Goal: Task Accomplishment & Management: Complete application form

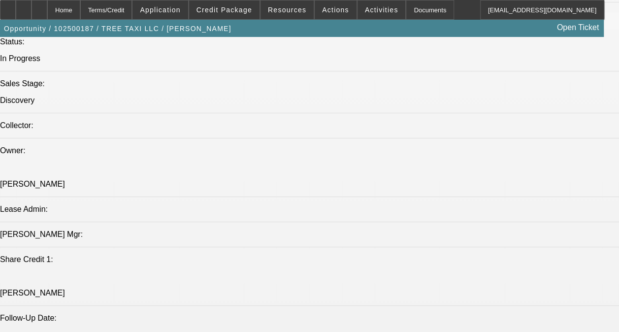
select select "0"
select select "6"
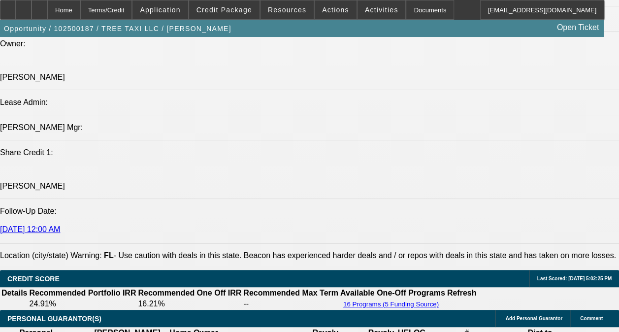
scroll to position [1329, 0]
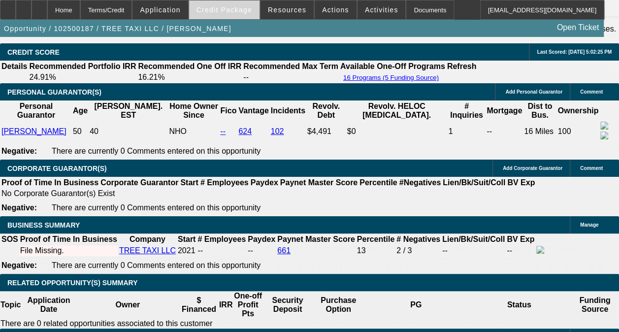
click at [225, 8] on span "Credit Package" at bounding box center [224, 10] width 56 height 8
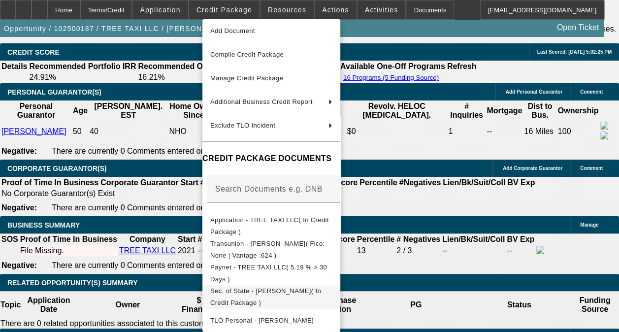
scroll to position [49, 0]
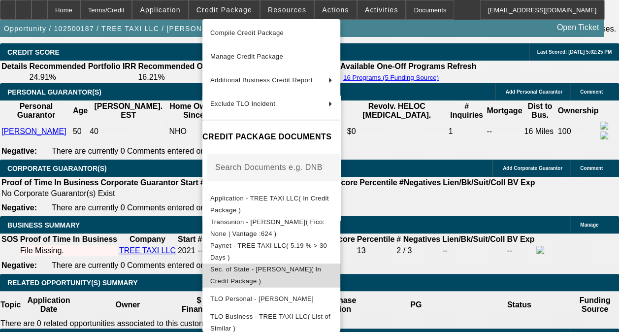
click at [275, 264] on button "Sec. of State - Vanderbent, William( In Credit Package )" at bounding box center [271, 275] width 138 height 24
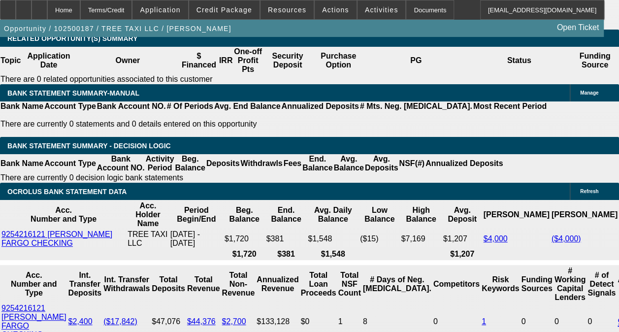
scroll to position [1626, 0]
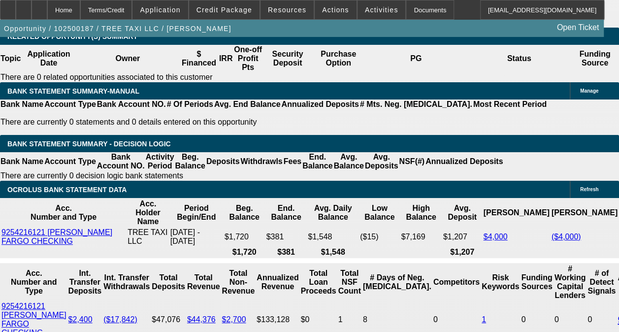
select select "0.1"
type input "$16,000.00"
type input "UNKNOWN"
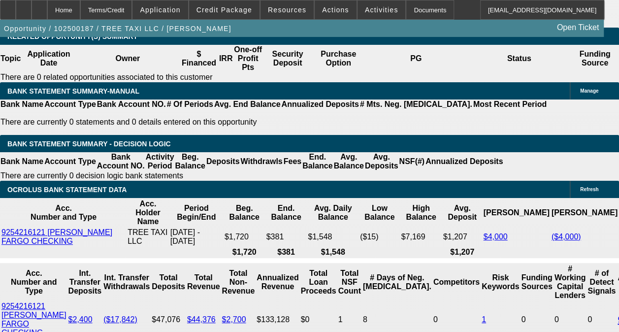
type input "$3,203.20"
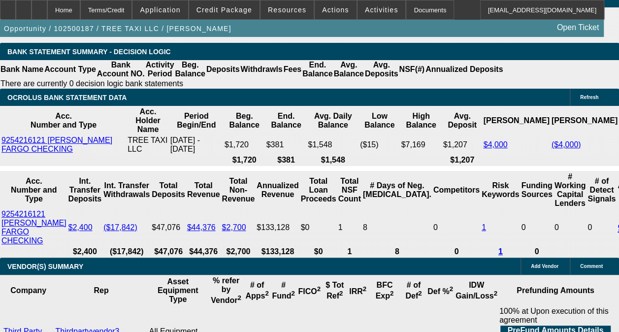
scroll to position [1725, 0]
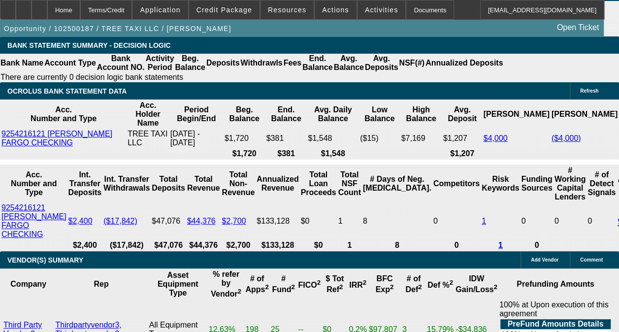
select select "0.05"
type input "$8,000.00"
type input "$3,381.16"
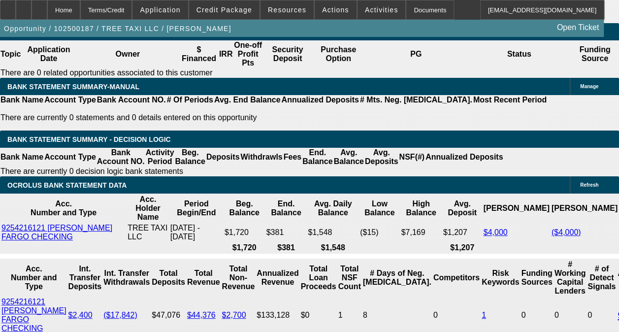
scroll to position [1577, 0]
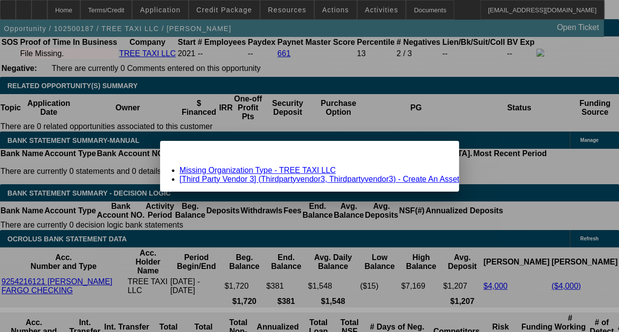
click at [297, 170] on link "Missing Organization Type - TREE TAXI LLC" at bounding box center [258, 170] width 156 height 8
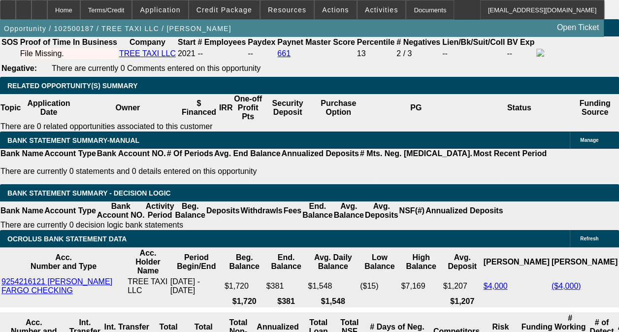
scroll to position [1577, 0]
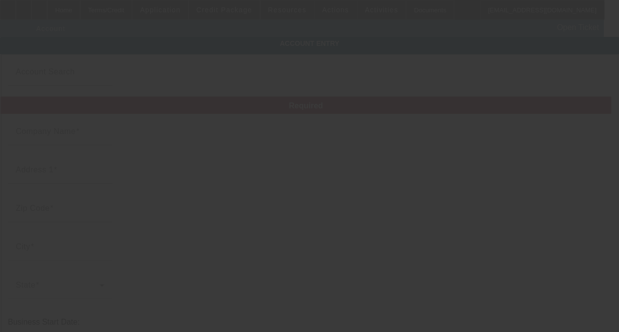
type input "TREE TAXI LLC"
type input "4206 US Highway 92 W"
type input "33563"
type input "Plant City"
type input "(941) 730-1998"
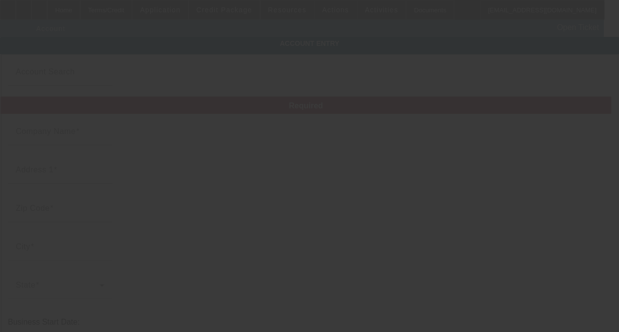
type input "grapple@treetaxilandscape.com"
type input "861720383"
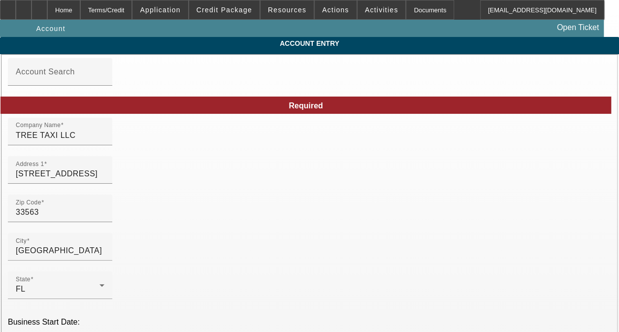
type input "10/7/2025"
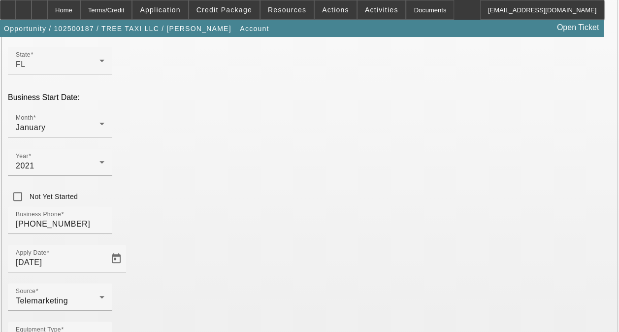
scroll to position [247, 0]
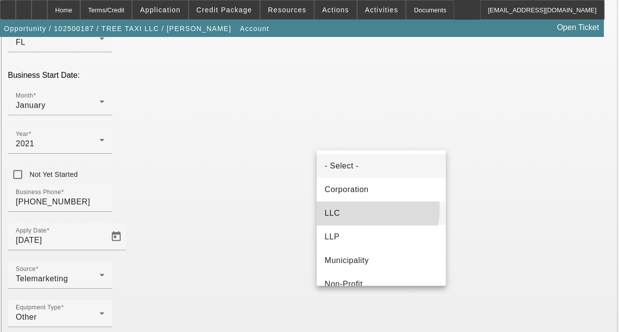
click at [354, 209] on mat-option "LLC" at bounding box center [381, 213] width 129 height 24
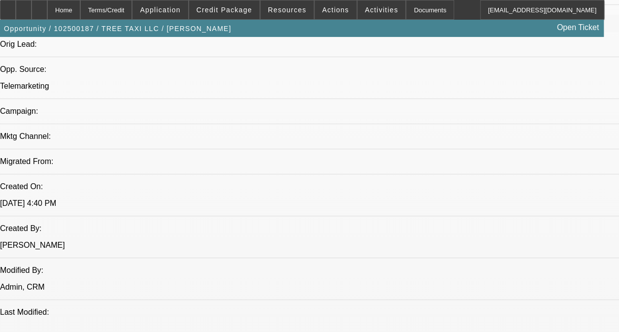
select select "0"
select select "6"
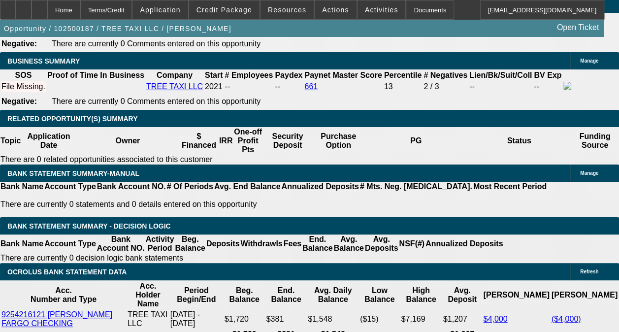
scroll to position [1476, 0]
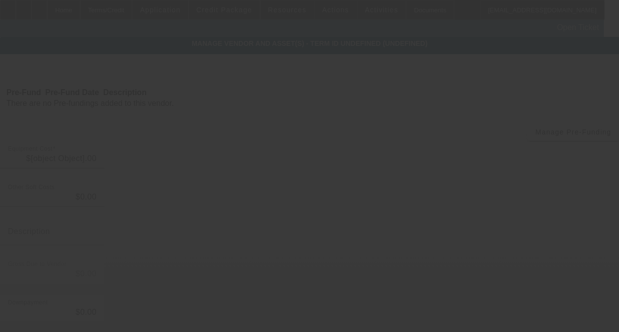
type input "$160,000.00"
type input "Grappler for remove debris"
type input "$160,000.00"
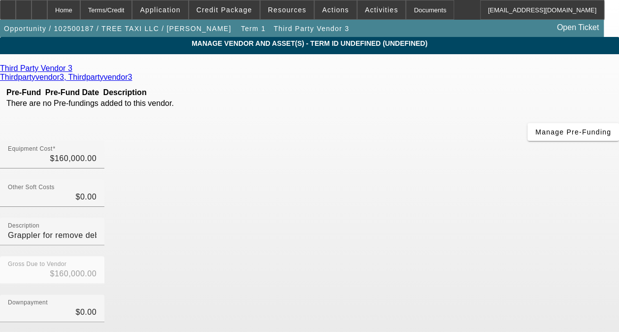
click at [75, 72] on icon at bounding box center [75, 68] width 0 height 8
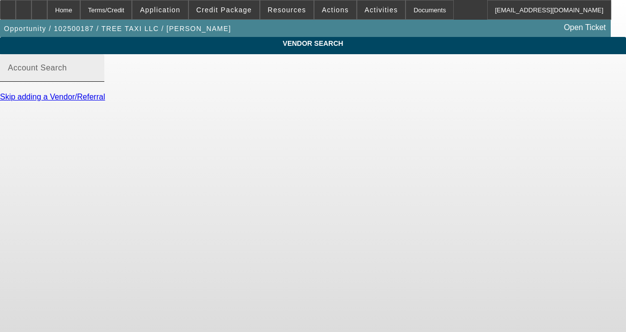
click at [67, 72] on mat-label "Account Search" at bounding box center [37, 67] width 59 height 8
click at [96, 78] on input "Account Search" at bounding box center [52, 72] width 89 height 12
click at [96, 78] on input "pre-approval" at bounding box center [52, 72] width 89 height 12
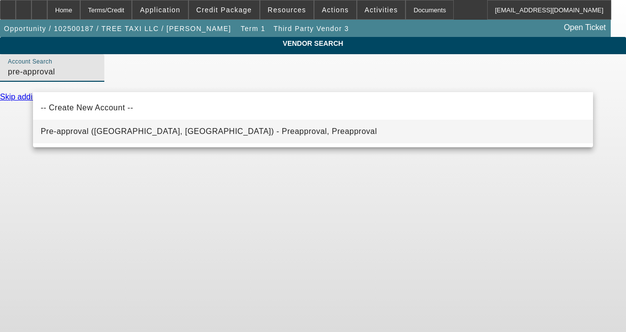
click at [101, 129] on span "Pre-approval (Northbrook, IL) - Preapproval, Preapproval" at bounding box center [209, 131] width 336 height 8
type input "Pre-approval (Northbrook, IL) - Preapproval, Preapproval"
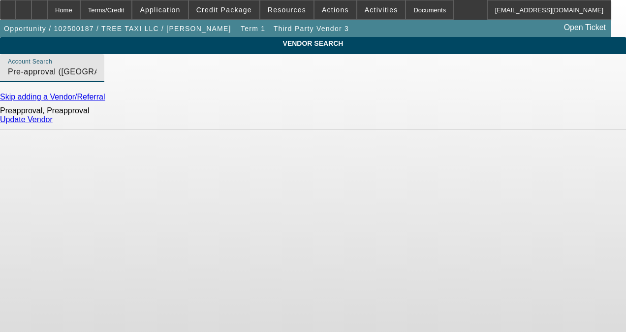
click at [53, 124] on link "Update Vendor" at bounding box center [26, 119] width 53 height 8
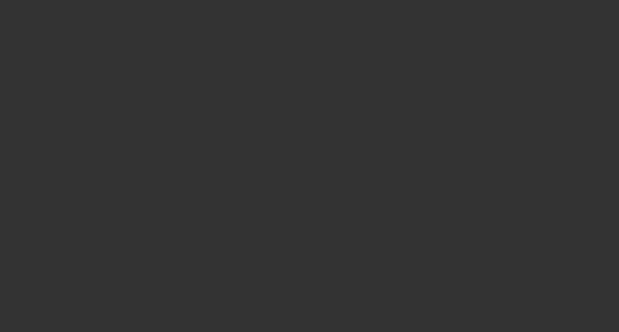
type input "$160,000.00"
type input "Grappler for remove debris"
type input "$160,000.00"
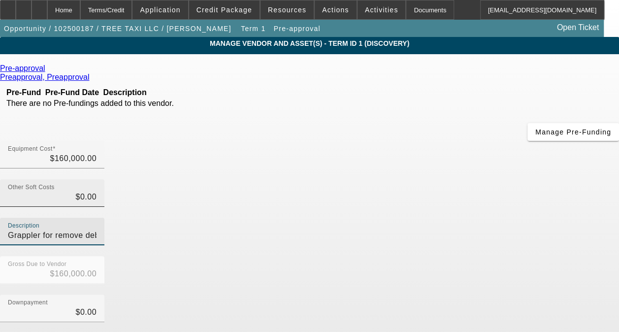
drag, startPoint x: 549, startPoint y: 122, endPoint x: 417, endPoint y: 119, distance: 132.4
click at [417, 179] on div "Other Soft Costs $0.00 Description Grappler for remove debris" at bounding box center [309, 217] width 619 height 77
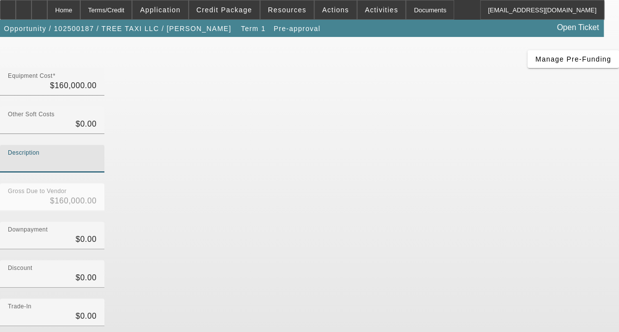
scroll to position [125, 0]
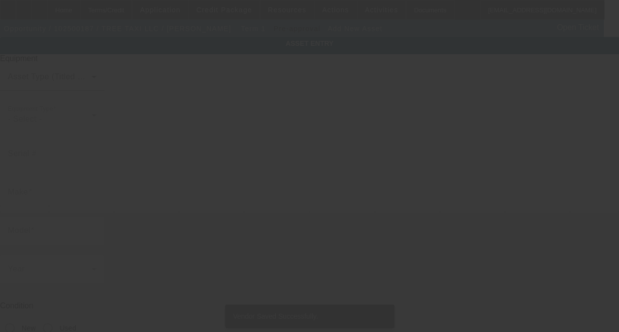
type input "4206 US Highway 92 W"
type input "Plant City"
type input "33563"
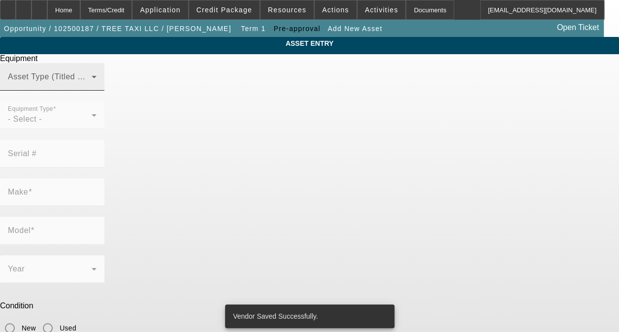
click at [128, 81] on mat-label "Asset Type (Titled or Non-Titled)" at bounding box center [68, 76] width 121 height 8
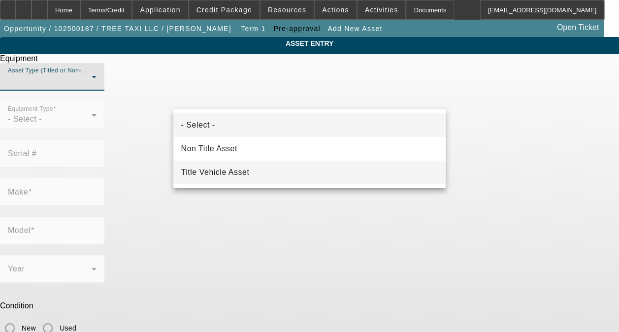
click at [221, 169] on span "Title Vehicle Asset" at bounding box center [215, 172] width 68 height 12
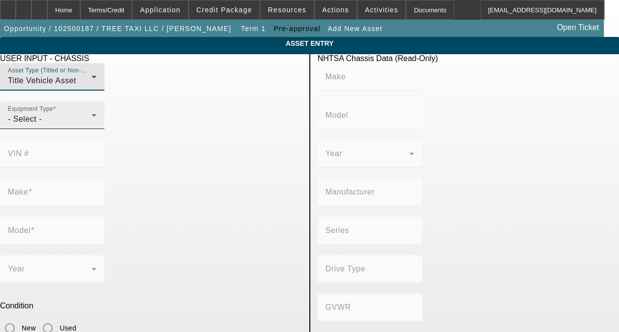
click at [96, 129] on div "Equipment Type - Select -" at bounding box center [52, 115] width 89 height 28
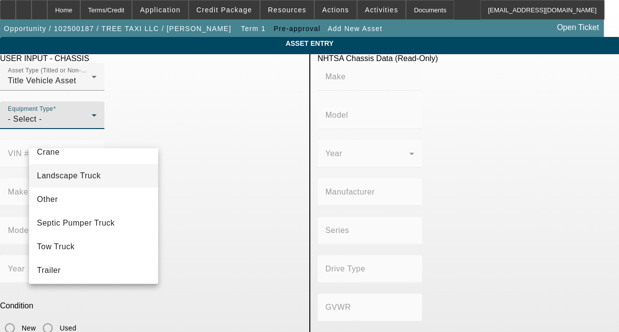
scroll to position [108, 0]
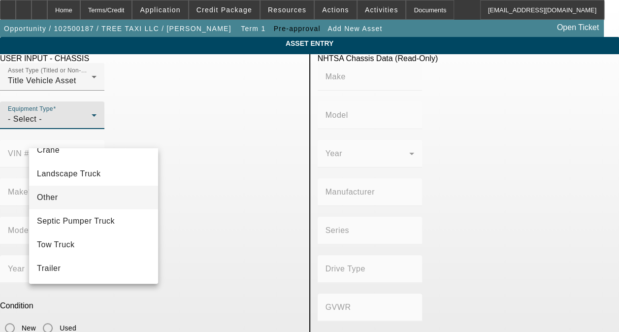
click at [66, 197] on mat-option "Other" at bounding box center [93, 198] width 129 height 24
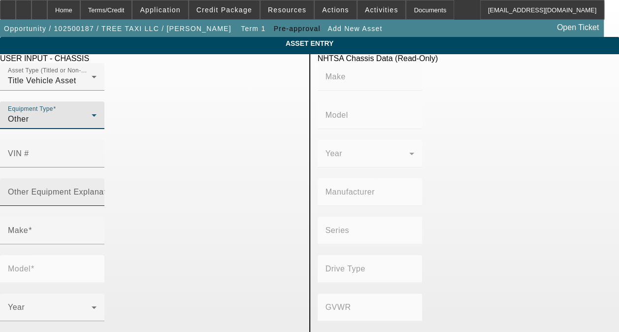
click at [118, 188] on mat-label "Other Equipment Explanation" at bounding box center [63, 192] width 110 height 8
click at [96, 190] on input "Other Equipment Explanation" at bounding box center [52, 196] width 89 height 12
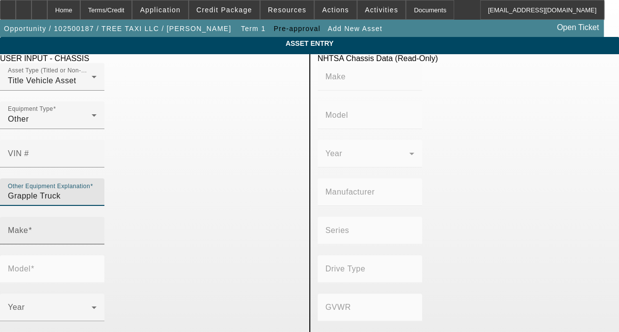
type input "Grapple Truck"
click at [94, 217] on div "Make" at bounding box center [52, 231] width 89 height 28
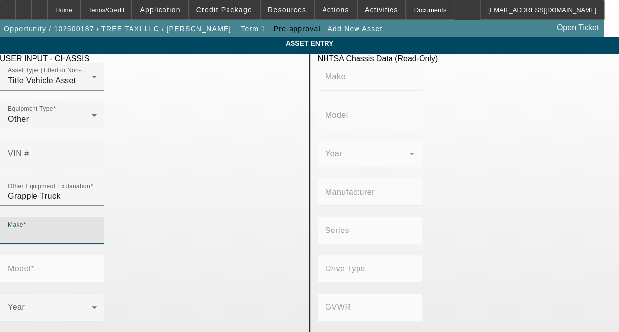
click at [92, 217] on div "Make" at bounding box center [52, 231] width 89 height 28
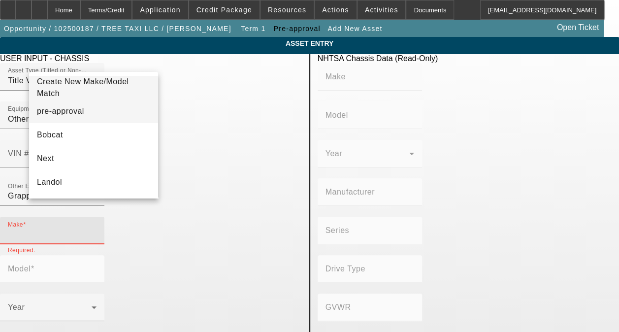
click at [86, 117] on mat-option "pre-approval" at bounding box center [93, 111] width 129 height 24
type input "pre-approval"
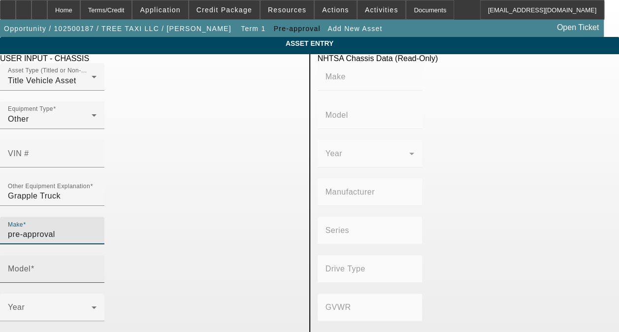
click at [96, 267] on input "Model" at bounding box center [52, 273] width 89 height 12
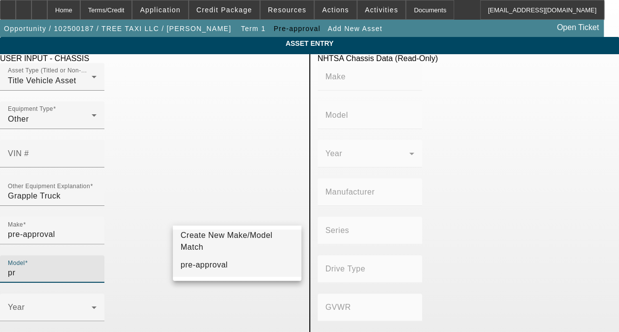
click at [209, 264] on span "pre-approval" at bounding box center [204, 264] width 47 height 8
type input "pre-approval"
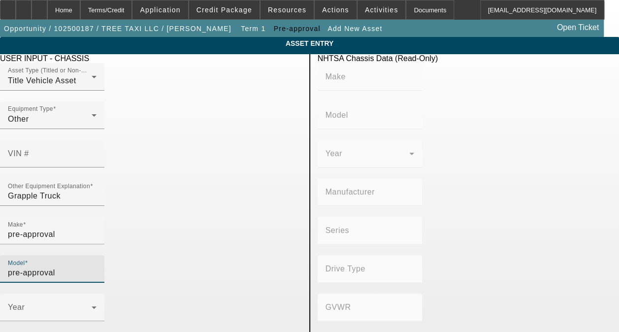
radio input "true"
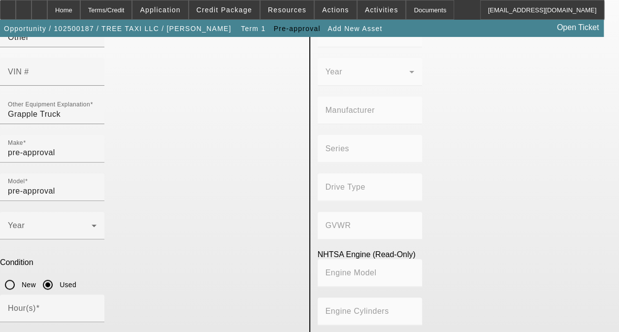
scroll to position [173, 0]
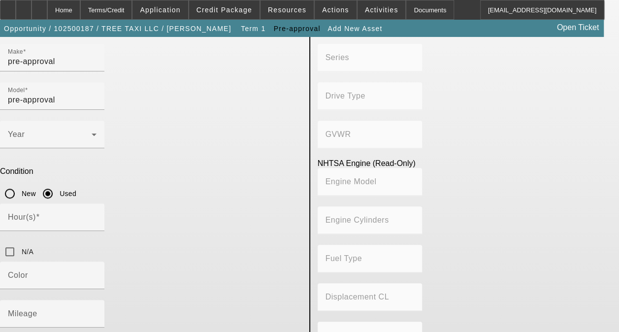
click at [20, 242] on input "N/A" at bounding box center [10, 252] width 20 height 20
checkbox input "true"
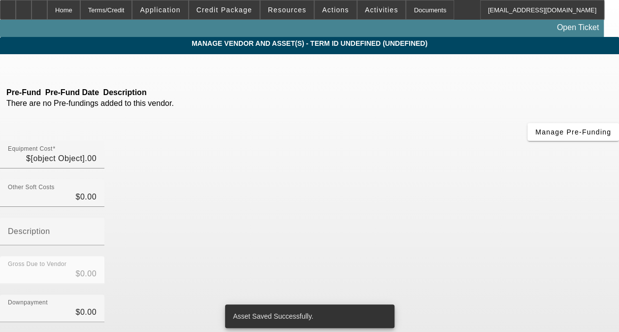
type input "$160,000.00"
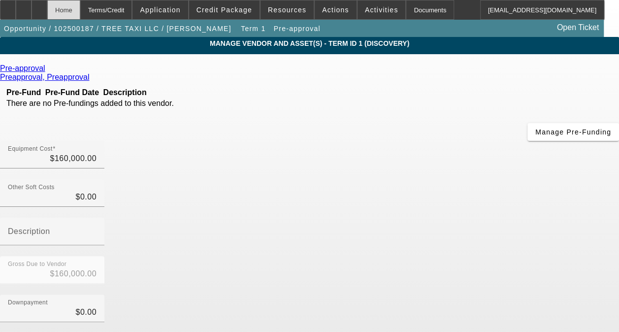
click at [80, 12] on div "Home" at bounding box center [63, 10] width 33 height 20
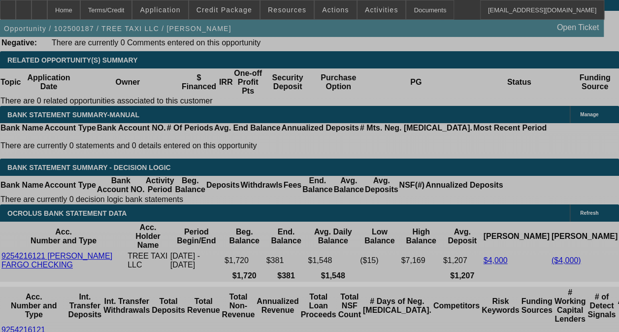
select select "0"
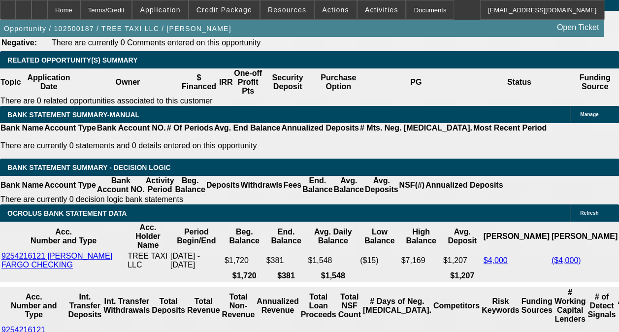
select select "0"
select select "6"
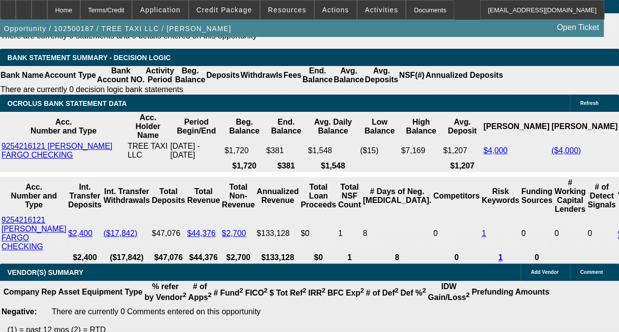
scroll to position [1629, 0]
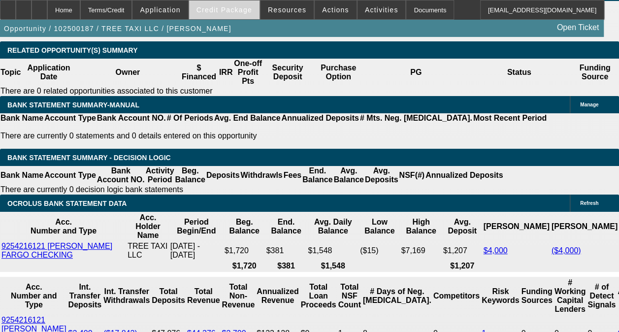
click at [233, 13] on span "Credit Package" at bounding box center [224, 10] width 56 height 8
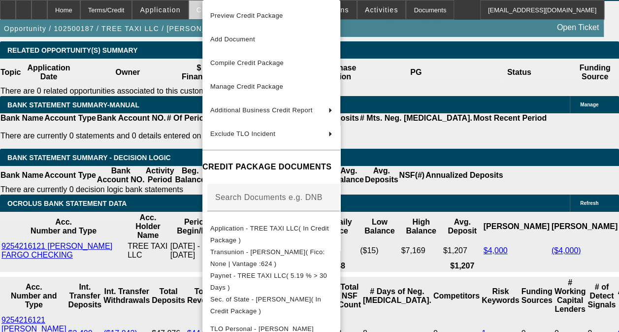
scroll to position [1695, 0]
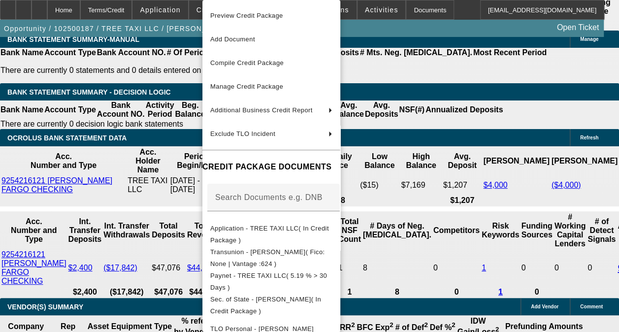
click at [121, 122] on div at bounding box center [309, 166] width 619 height 332
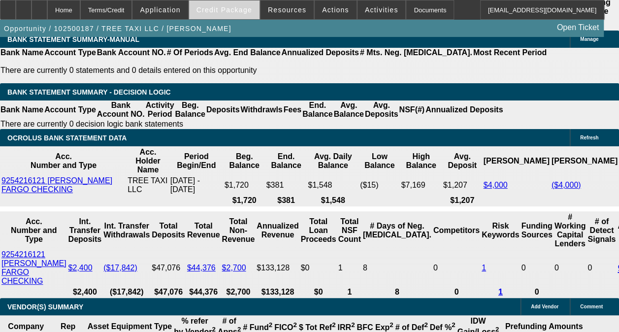
click at [237, 8] on span "Credit Package" at bounding box center [224, 10] width 56 height 8
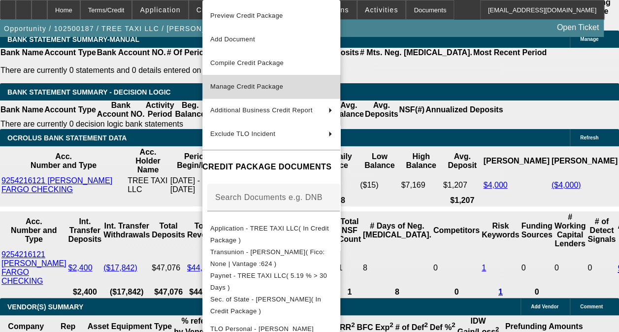
click at [260, 81] on span "Manage Credit Package" at bounding box center [271, 87] width 122 height 12
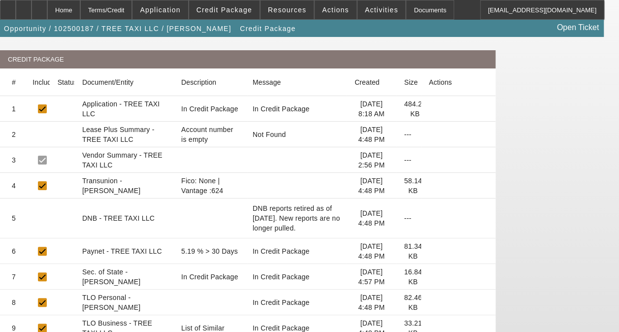
scroll to position [167, 0]
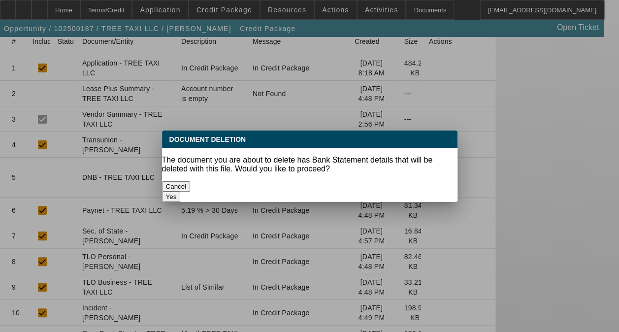
scroll to position [0, 0]
click at [181, 191] on button "Yes" at bounding box center [171, 196] width 19 height 10
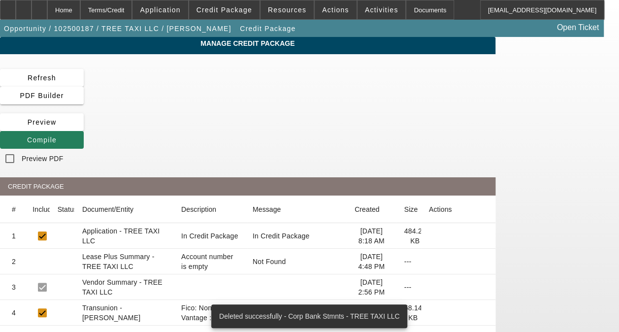
click at [27, 136] on icon at bounding box center [27, 140] width 0 height 8
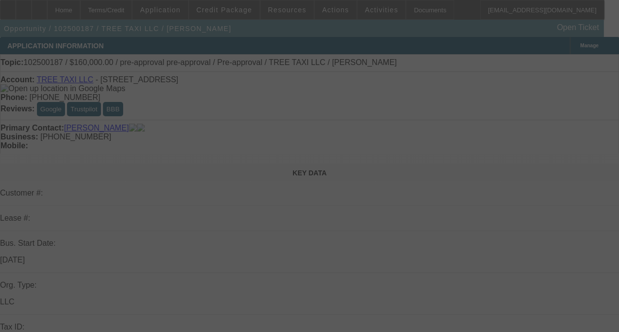
select select "0"
select select "6"
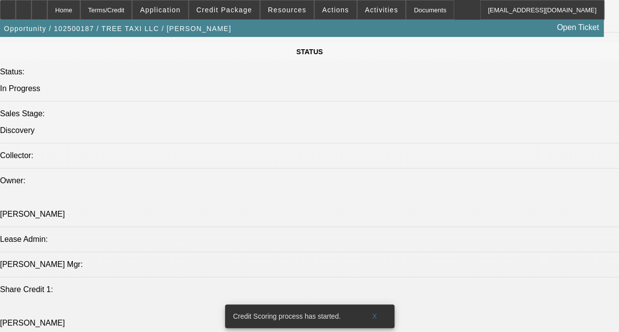
scroll to position [1329, 0]
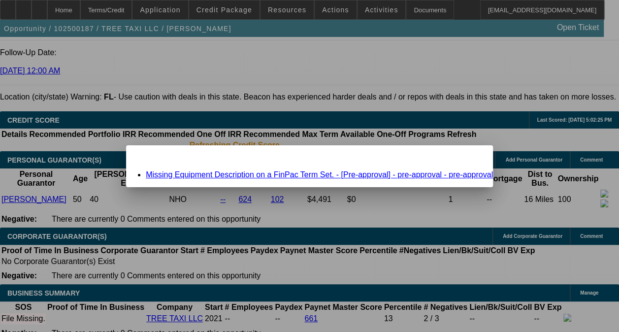
click at [230, 171] on link "Missing Equipment Description on a FinPac Term Set. - [Pre-approval] - pre-appr…" at bounding box center [319, 174] width 347 height 8
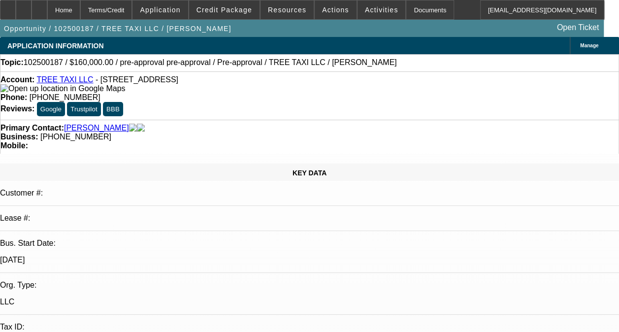
scroll to position [1334, 0]
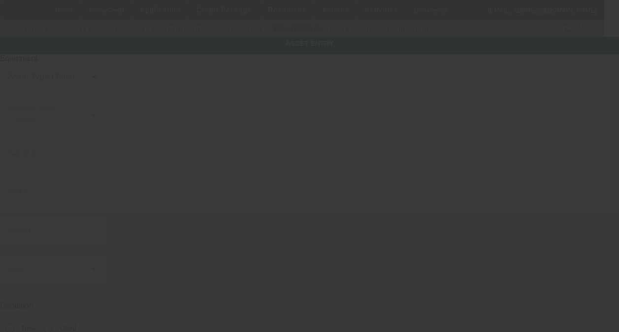
type input "pre-approval"
radio input "true"
type input "4206 US Highway 92 W"
type input "Plant City"
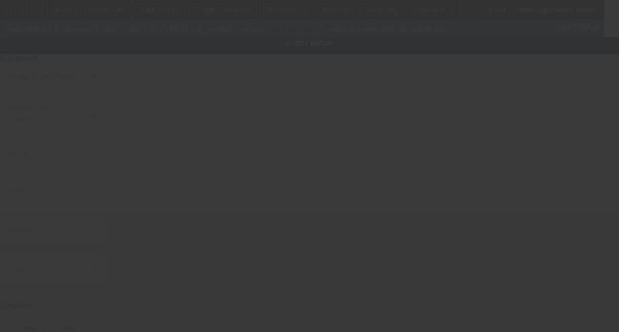
type input "33563"
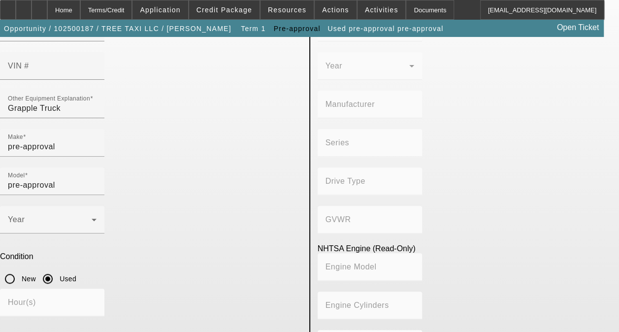
scroll to position [173, 0]
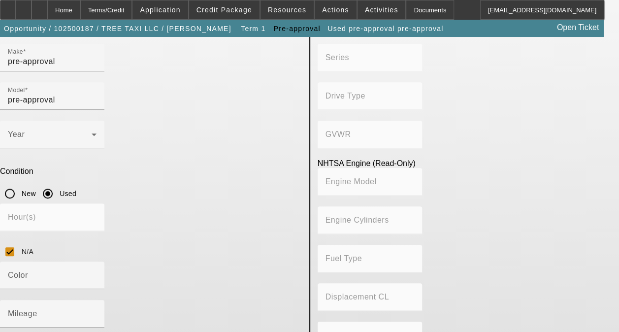
type textarea "Grapple Truck"
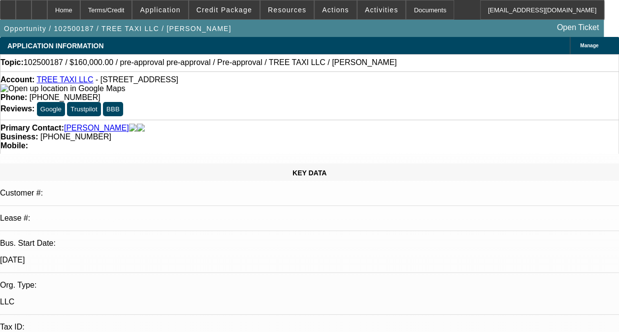
select select "0"
select select "6"
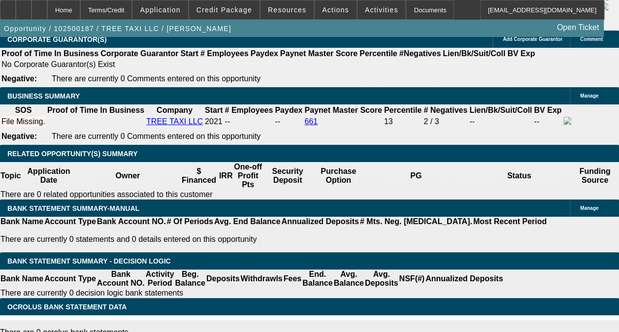
scroll to position [1674, 0]
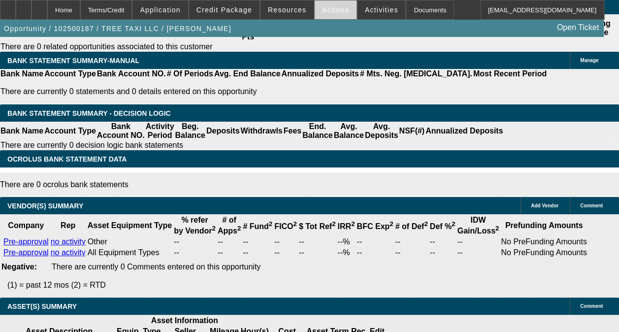
click at [319, 14] on span at bounding box center [336, 10] width 42 height 24
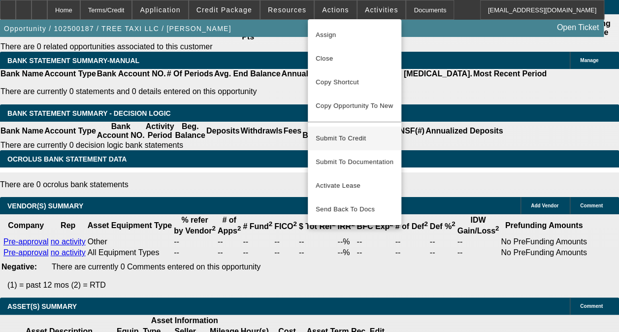
click at [366, 132] on span "Submit To Credit" at bounding box center [355, 138] width 78 height 12
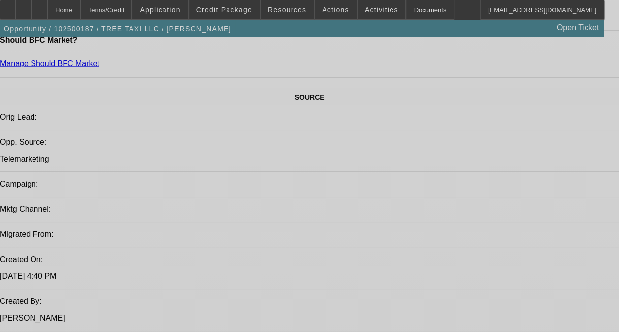
select select "0"
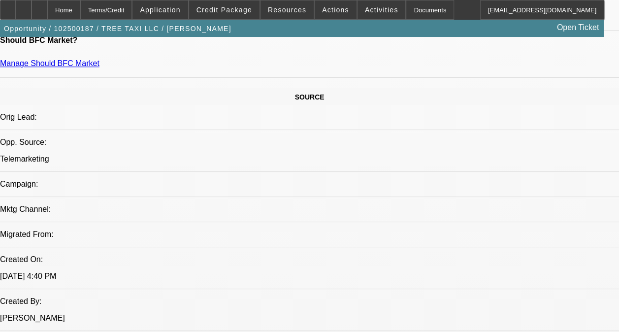
select select "0"
select select "6"
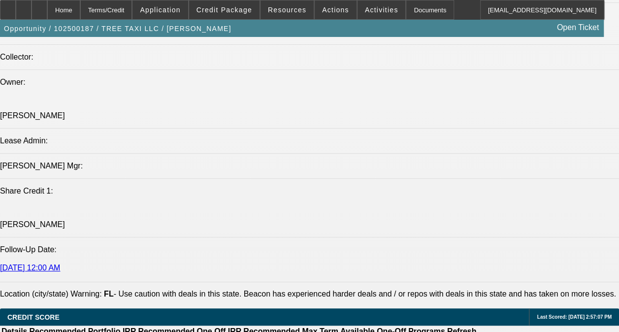
scroll to position [1197, 0]
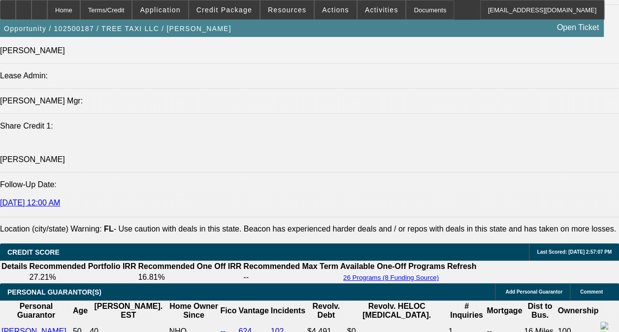
drag, startPoint x: 63, startPoint y: 204, endPoint x: 279, endPoint y: 233, distance: 218.5
drag, startPoint x: 279, startPoint y: 233, endPoint x: 268, endPoint y: 222, distance: 15.3
copy div "[PERSON_NAME] opened Tree Tax in [DATE] as a sole proprietorship and converted …"
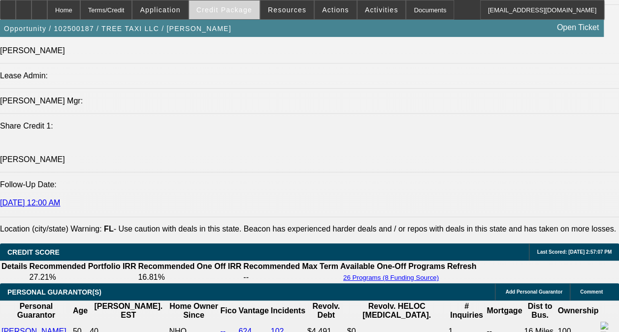
click at [244, 9] on span "Credit Package" at bounding box center [224, 10] width 56 height 8
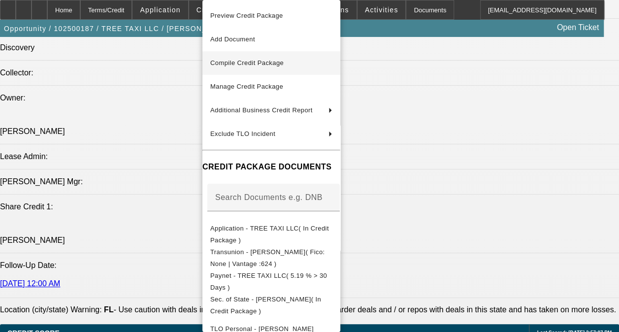
scroll to position [1049, 0]
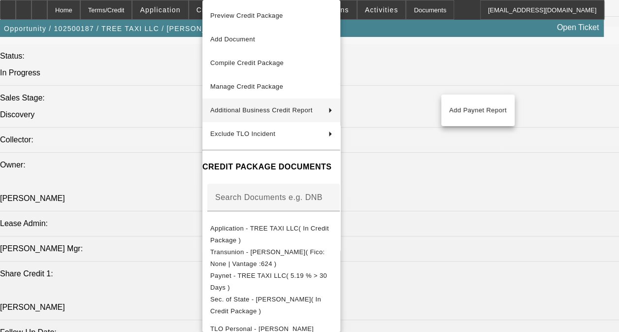
click at [187, 84] on div at bounding box center [309, 166] width 619 height 332
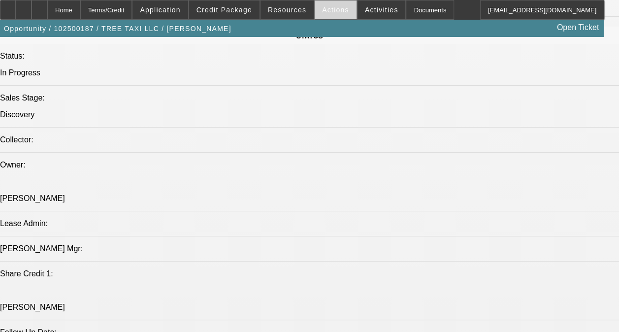
click at [322, 12] on span "Actions" at bounding box center [335, 10] width 27 height 8
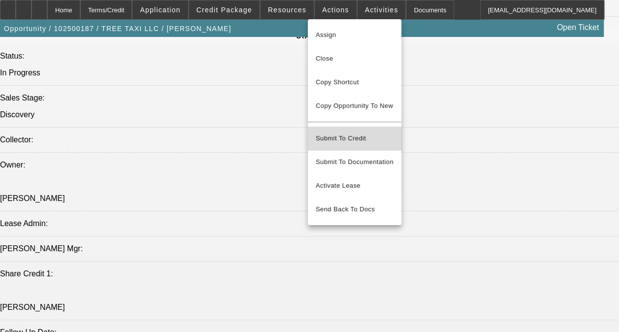
click at [352, 132] on span "Submit To Credit" at bounding box center [355, 138] width 78 height 12
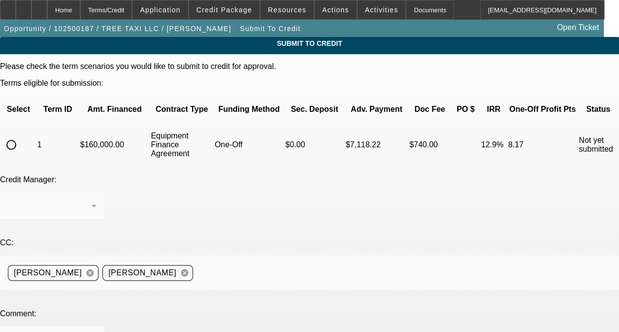
click at [21, 135] on input "radio" at bounding box center [11, 145] width 20 height 20
radio input "true"
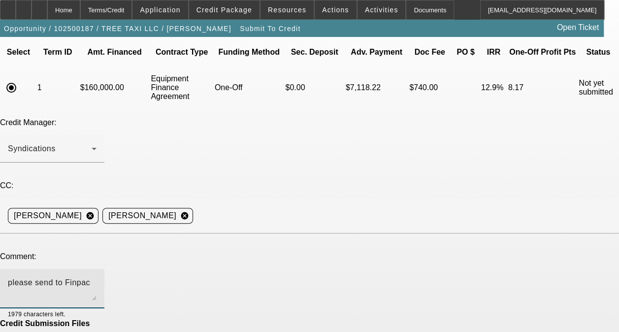
scroll to position [87, 0]
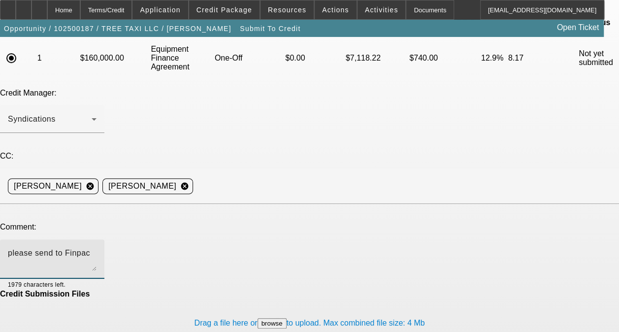
type textarea "please send to Finpac"
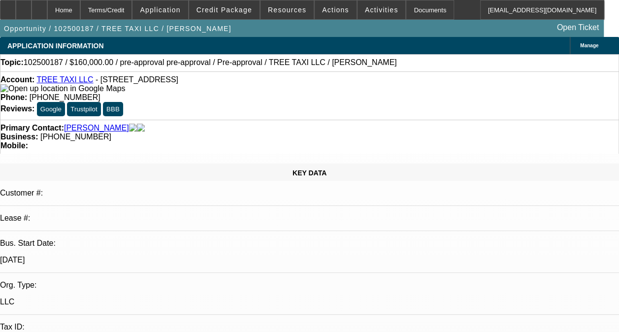
select select "0"
select select "6"
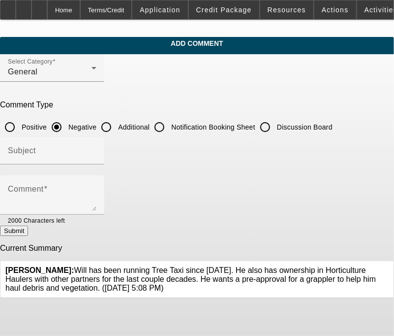
click at [116, 122] on input "Additional" at bounding box center [106, 127] width 20 height 20
radio input "true"
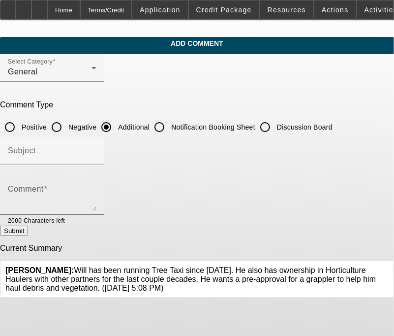
click at [96, 181] on div "Comment" at bounding box center [52, 194] width 89 height 39
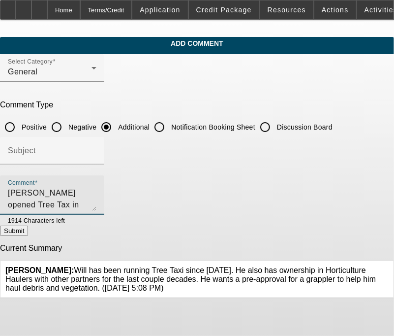
click at [96, 187] on textarea "[PERSON_NAME] opened Tree Tax in [DATE] and converted the business to an LLC in…" at bounding box center [52, 199] width 89 height 24
click at [96, 192] on textarea "[PERSON_NAME] opened Tree Tax in [DATE] as a sole proprietorship and converted …" at bounding box center [52, 199] width 89 height 24
type textarea "[PERSON_NAME] opened Tree Tax in [DATE] as a sole proprietorship and converted …"
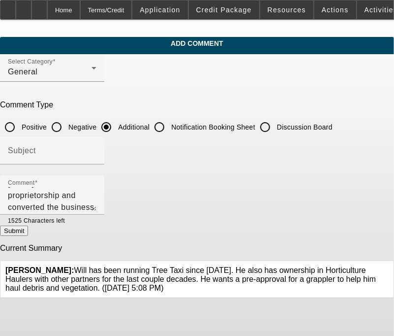
click at [28, 228] on button "Submit" at bounding box center [14, 230] width 28 height 10
radio input "true"
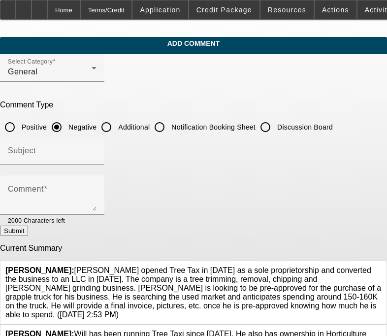
click at [116, 124] on input "Additional" at bounding box center [106, 127] width 20 height 20
radio input "true"
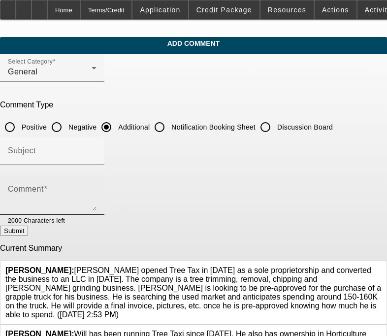
click at [96, 198] on textarea "Comment" at bounding box center [52, 199] width 89 height 24
paste textarea "[PERSON_NAME] opened Tree Tax in [DATE] as a sole proprietorship and converted …"
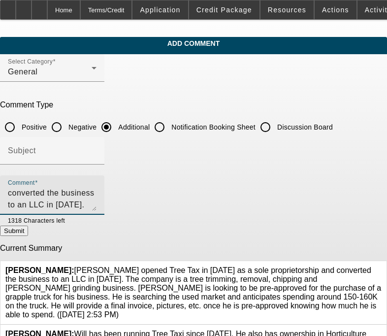
scroll to position [57, 0]
drag, startPoint x: 349, startPoint y: 194, endPoint x: 269, endPoint y: 192, distance: 79.3
click at [96, 192] on textarea "[PERSON_NAME] opened Tree Tax in [DATE] as a sole proprietorship and converted …" at bounding box center [52, 199] width 89 height 24
drag, startPoint x: 263, startPoint y: 205, endPoint x: 174, endPoint y: 213, distance: 88.9
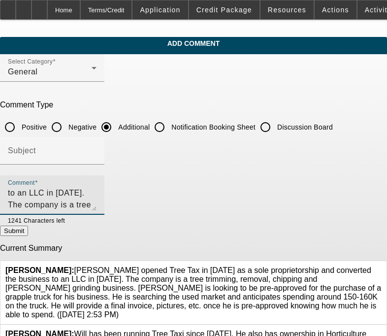
click at [96, 206] on textarea "[PERSON_NAME] opened Tree Tax in [DATE] as a sole proprietorship and converted …" at bounding box center [52, 199] width 89 height 24
type textarea "[PERSON_NAME] opened Tree Tax in [DATE] as a sole proprietorship and converted …"
click at [28, 236] on button "Submit" at bounding box center [14, 230] width 28 height 10
radio input "true"
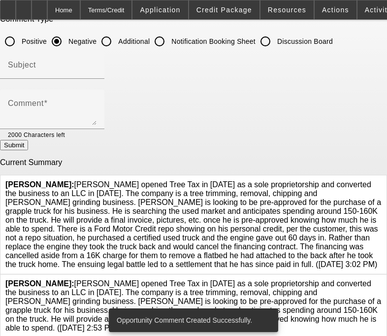
scroll to position [125, 0]
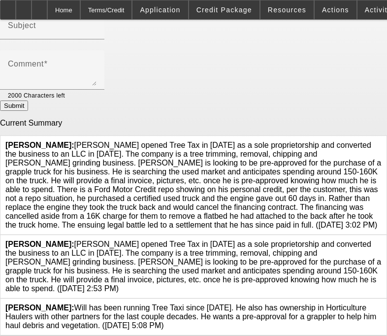
click at [381, 240] on icon at bounding box center [381, 240] width 0 height 0
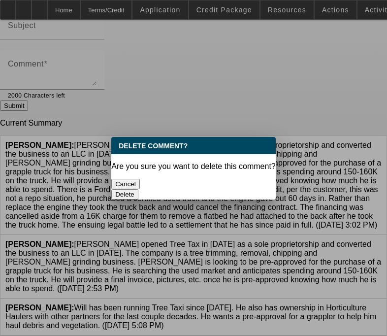
click at [138, 189] on button "Delete" at bounding box center [124, 194] width 27 height 10
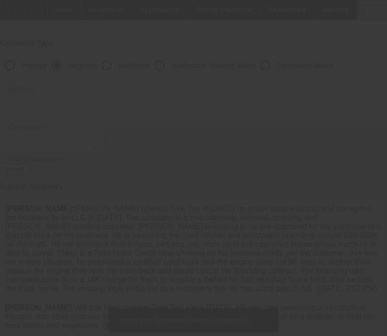
scroll to position [69, 0]
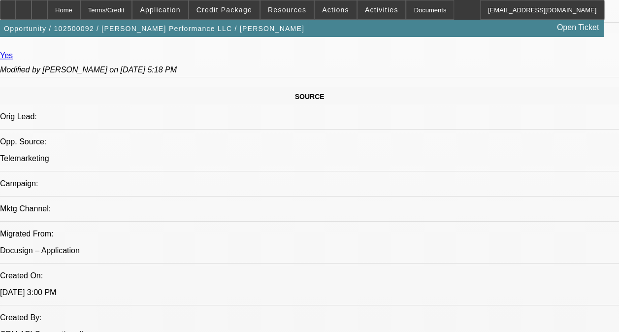
select select "0"
select select "2"
select select "0"
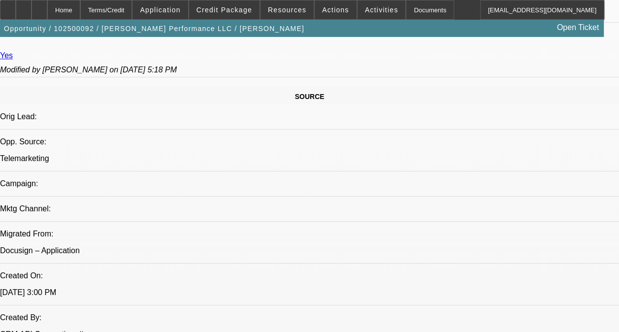
select select "0"
select select "2"
select select "0.1"
select select "0"
select select "2"
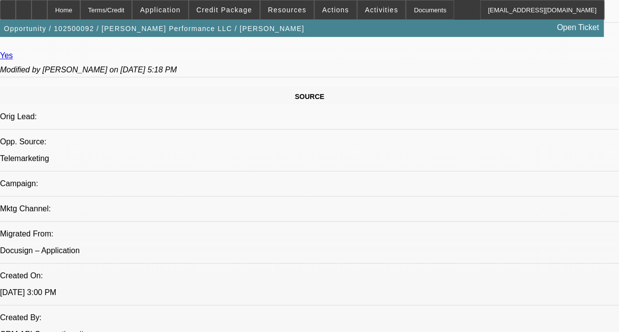
select select "0.1"
select select "1"
select select "2"
select select "6"
select select "1"
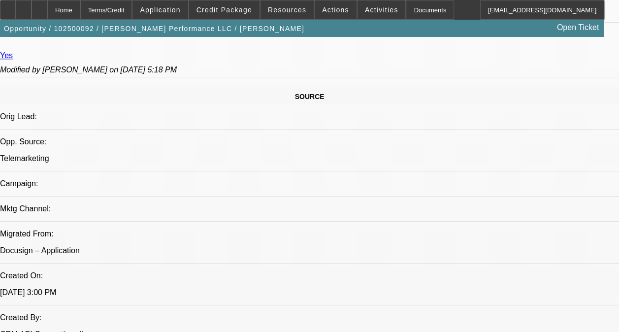
select select "2"
select select "6"
select select "1"
select select "2"
select select "4"
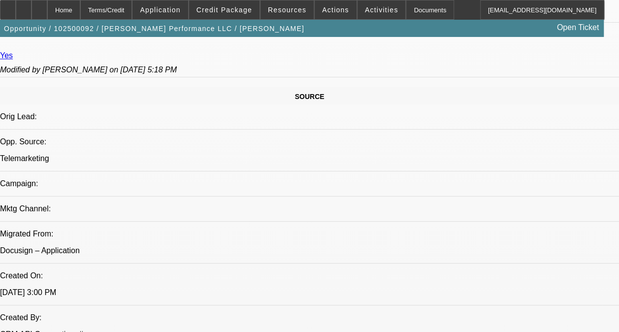
select select "1"
select select "2"
select select "4"
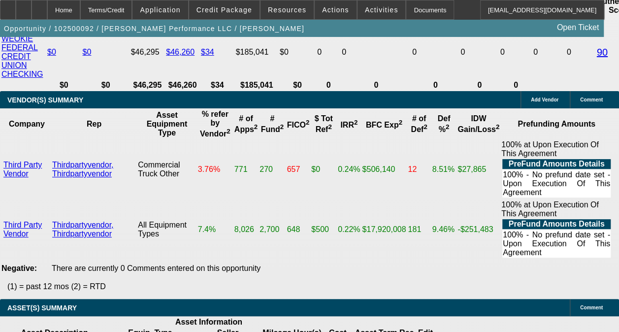
scroll to position [2051, 0]
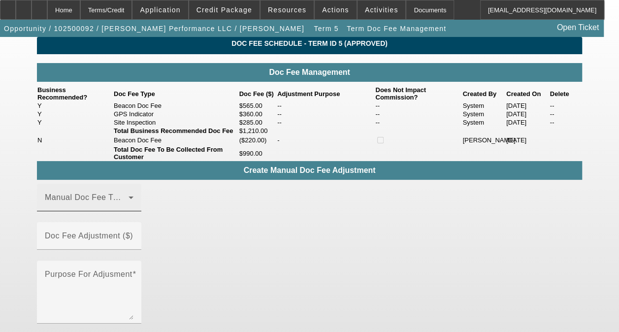
click at [96, 207] on span at bounding box center [87, 201] width 84 height 12
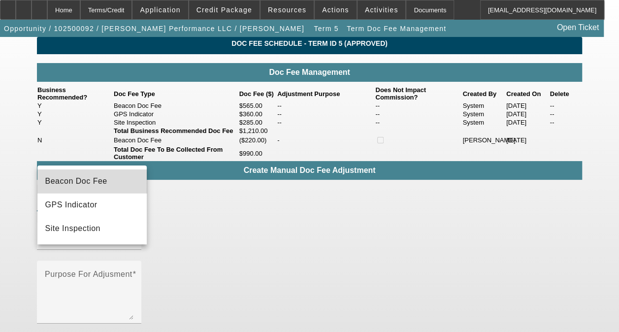
click at [104, 184] on span "Beacon Doc Fee" at bounding box center [76, 181] width 62 height 12
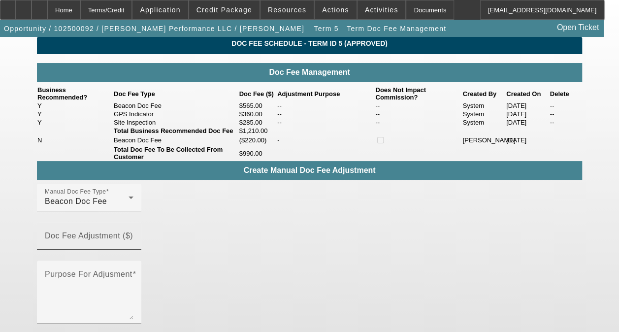
click at [133, 240] on mat-label "Doc Fee Adjustment ($)" at bounding box center [89, 235] width 88 height 8
click at [133, 246] on input "Doc Fee Adjustment ($)" at bounding box center [89, 240] width 89 height 12
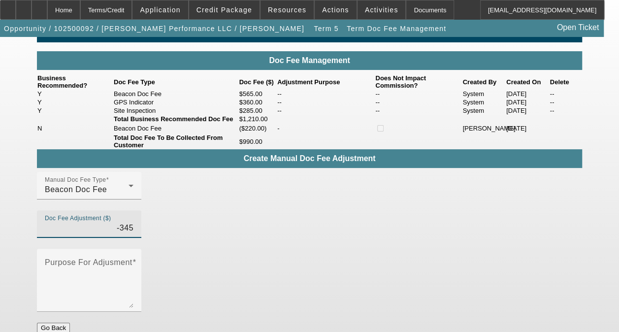
scroll to position [23, 0]
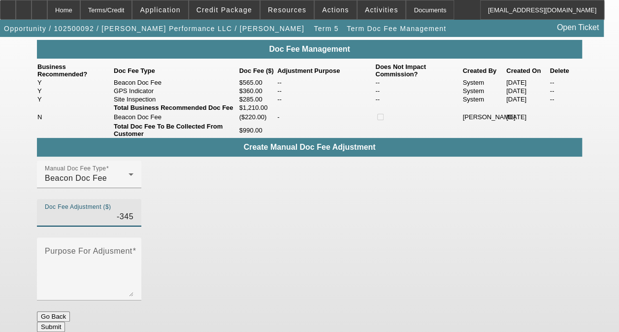
type input "($345.00)"
click at [65, 321] on button "Submit" at bounding box center [51, 326] width 28 height 10
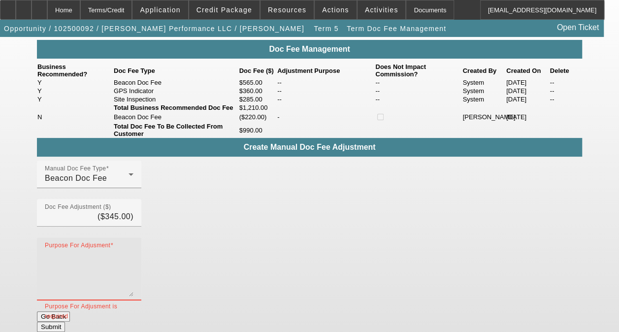
click at [133, 268] on textarea "Purpose For Adjusment" at bounding box center [89, 272] width 89 height 47
type textarea "-"
click at [65, 321] on button "Submit" at bounding box center [51, 326] width 28 height 10
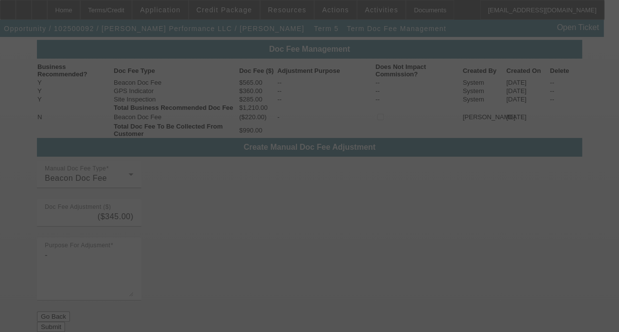
scroll to position [0, 0]
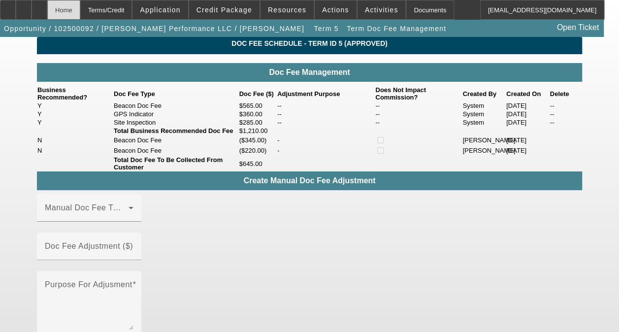
click at [80, 8] on div "Home" at bounding box center [63, 10] width 33 height 20
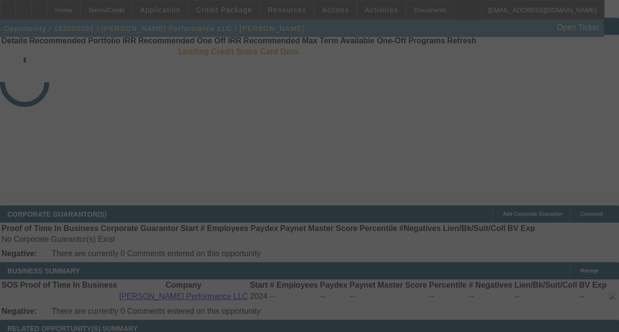
scroll to position [19, 0]
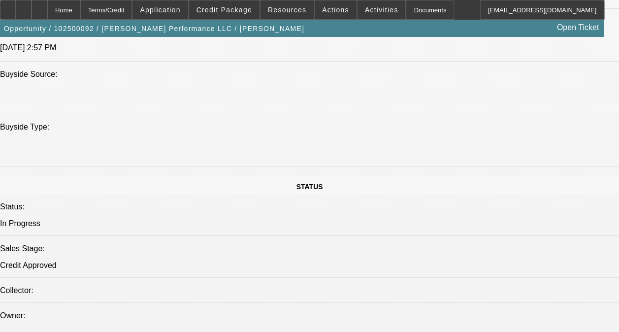
select select "0"
select select "2"
select select "0"
select select "6"
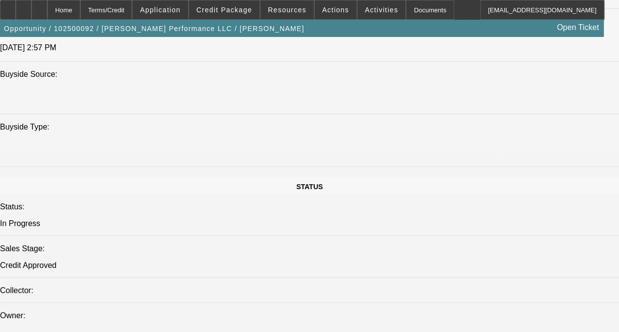
select select "0"
select select "2"
select select "0"
select select "6"
select select "0"
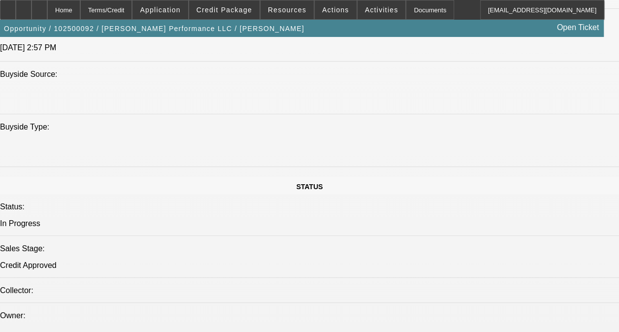
select select "2"
select select "0.1"
select select "4"
select select "0"
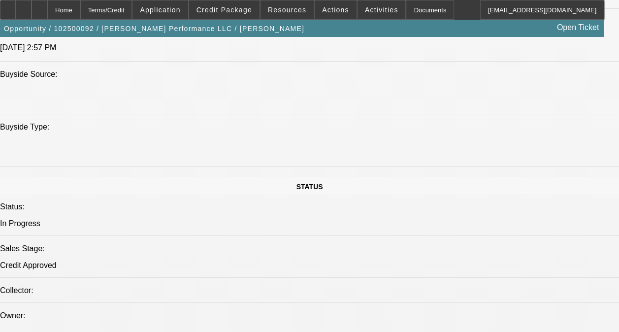
select select "2"
select select "0.1"
select select "4"
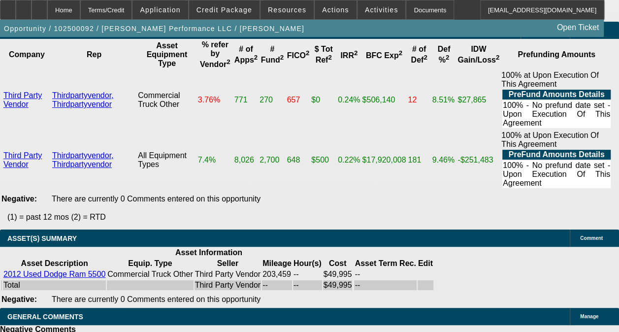
scroll to position [2000, 0]
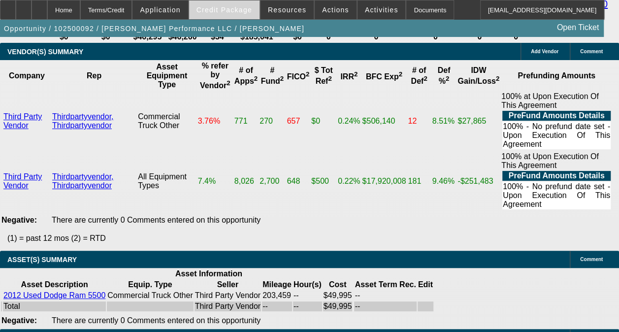
click at [229, 13] on span "Credit Package" at bounding box center [224, 10] width 56 height 8
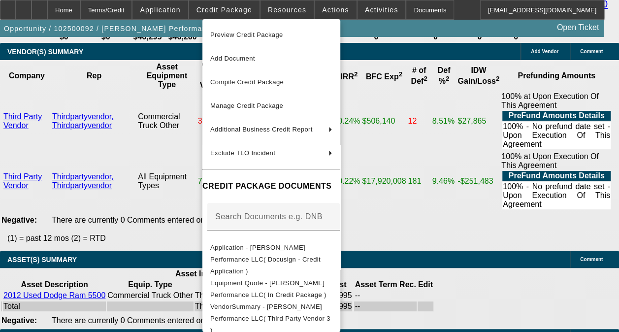
click at [285, 8] on div at bounding box center [309, 166] width 619 height 332
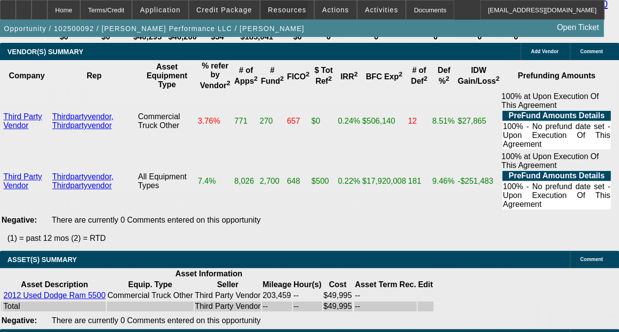
click at [285, 8] on span "Resources" at bounding box center [287, 10] width 38 height 8
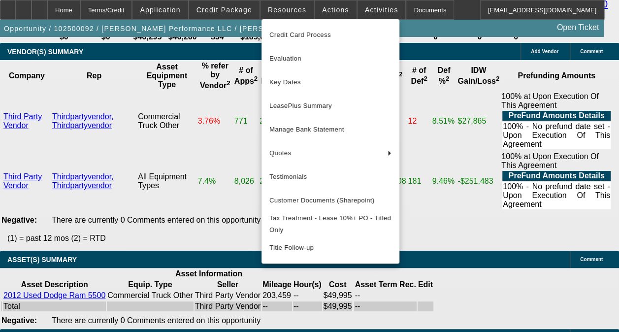
scroll to position [1804, 0]
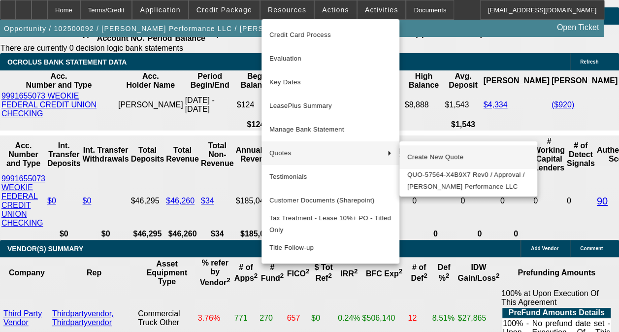
click at [432, 158] on span "Create New Quote" at bounding box center [468, 157] width 122 height 12
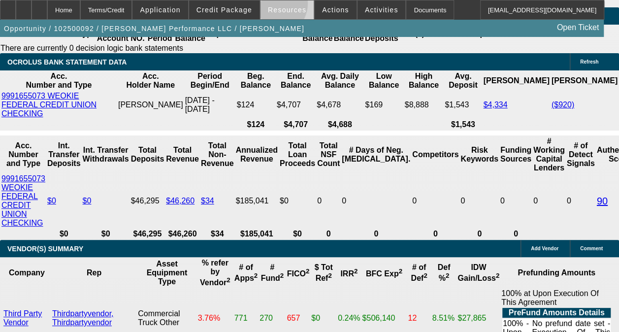
click at [274, 5] on span at bounding box center [286, 10] width 53 height 24
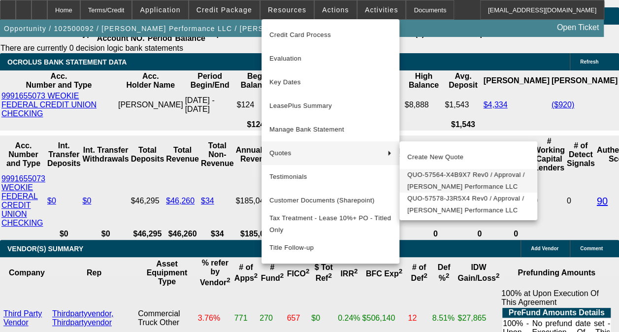
click at [445, 184] on span "QUO-57564-X4B9X7 Rev0 / Approval / Powell Performance LLC" at bounding box center [468, 181] width 122 height 24
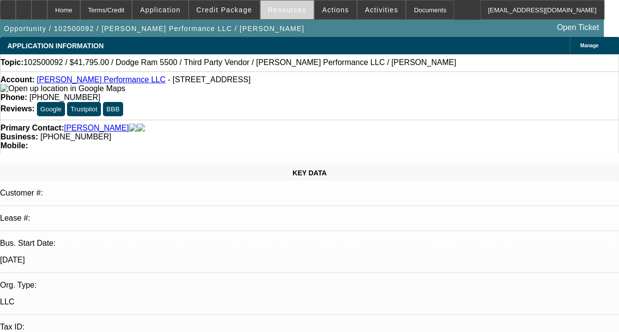
select select "0"
select select "2"
select select "0"
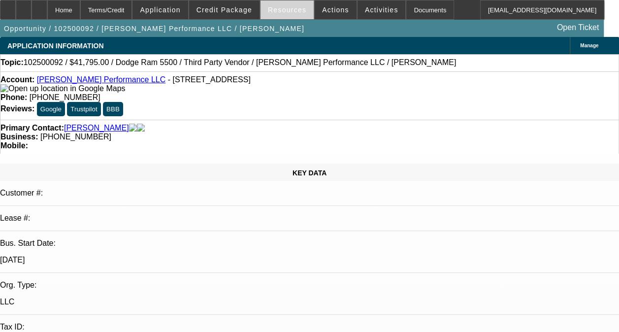
select select "0"
select select "2"
select select "0.1"
select select "0"
select select "2"
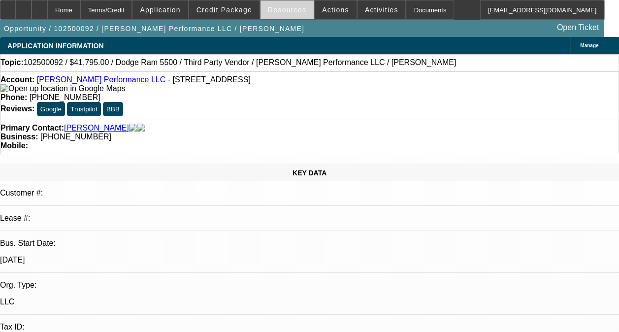
select select "0.1"
select select "1"
select select "2"
select select "6"
select select "1"
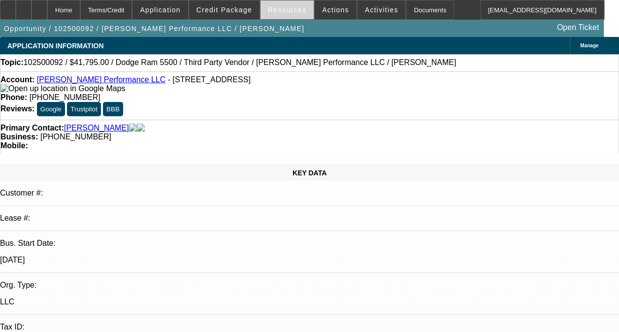
select select "2"
select select "6"
select select "1"
select select "2"
select select "4"
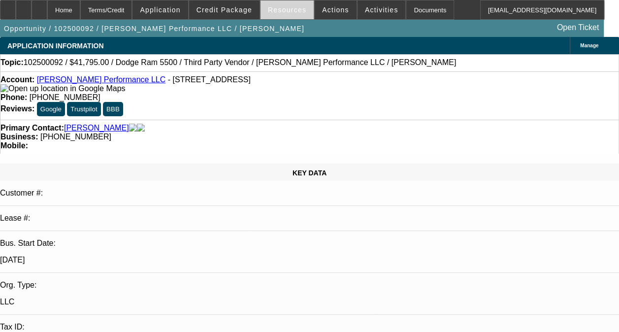
select select "1"
select select "2"
select select "4"
click at [280, 15] on span at bounding box center [286, 10] width 53 height 24
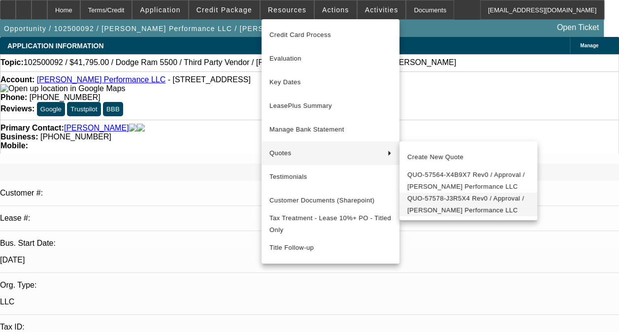
click at [450, 210] on span "QUO-57578-J3R5X4 Rev0 / Approval / Powell Performance LLC" at bounding box center [468, 204] width 122 height 24
